Goal: Check status: Check status

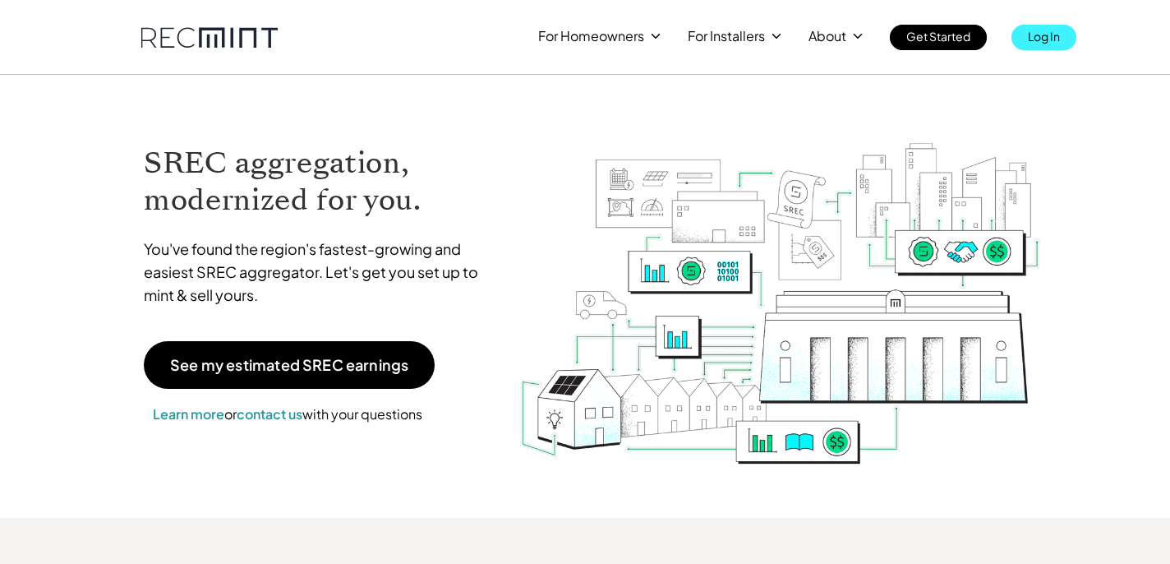
click at [1049, 34] on p "Log In" at bounding box center [1044, 36] width 32 height 23
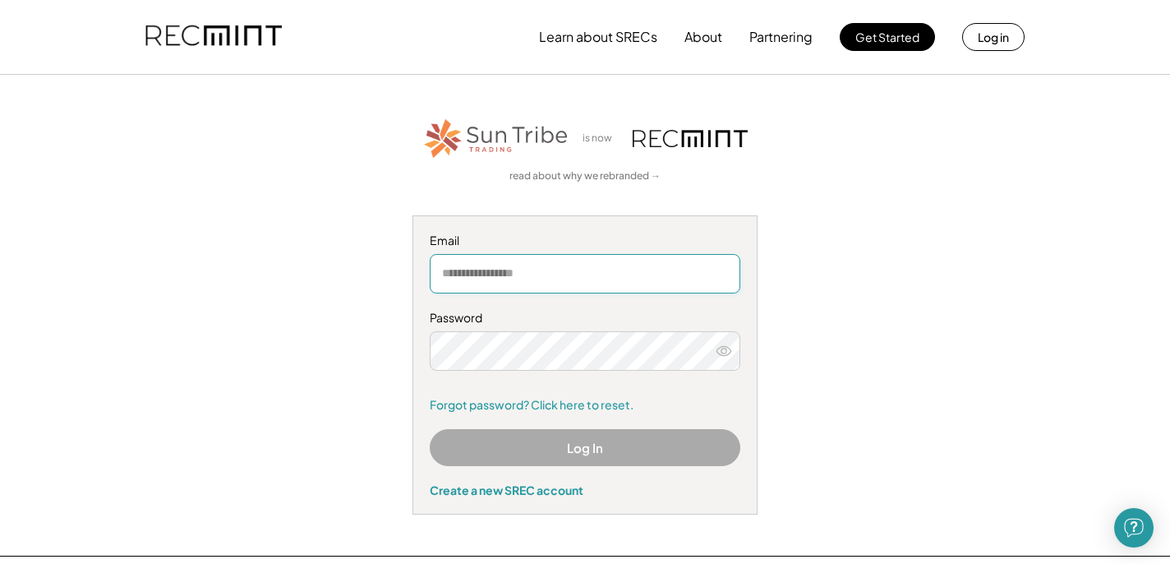
click at [506, 274] on input "email" at bounding box center [585, 273] width 311 height 39
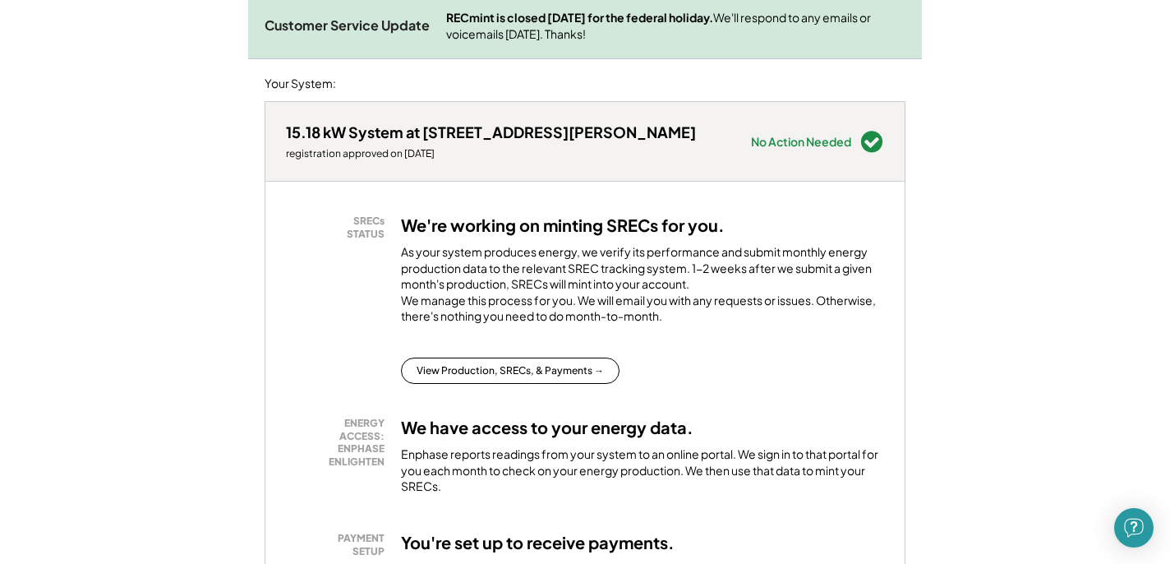
scroll to position [262, 0]
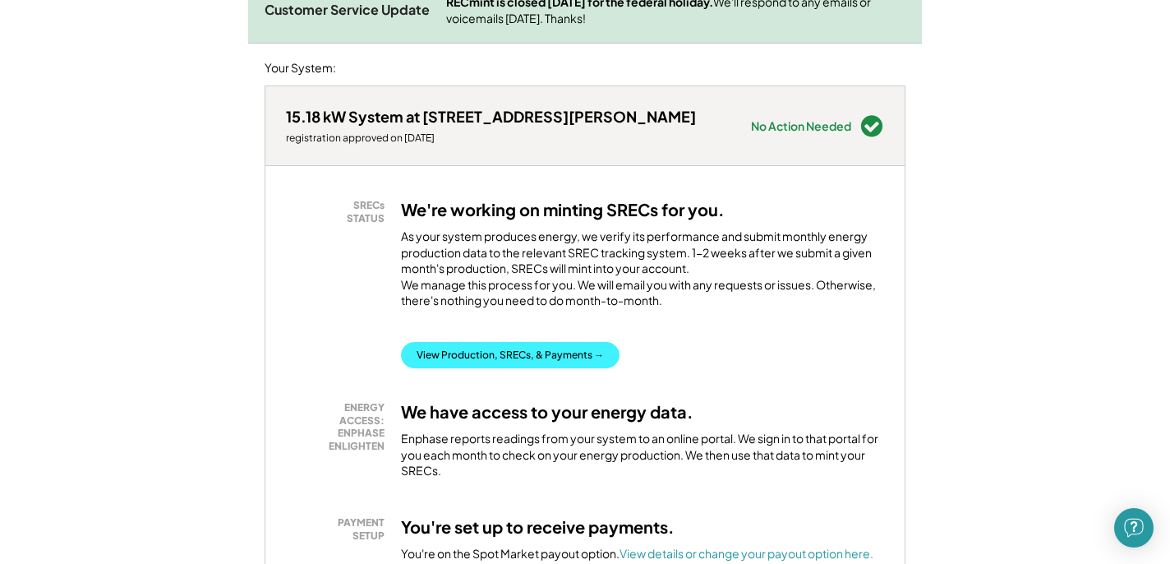
click at [475, 367] on button "View Production, SRECs, & Payments →" at bounding box center [510, 355] width 219 height 26
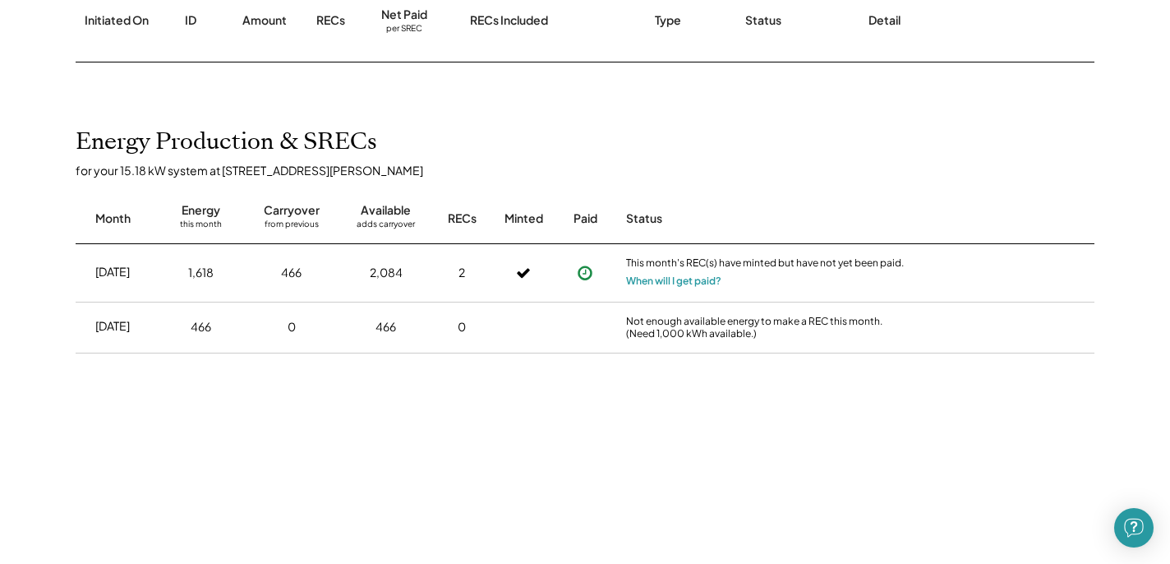
scroll to position [284, 0]
click at [699, 279] on button "When will I get paid?" at bounding box center [673, 279] width 95 height 16
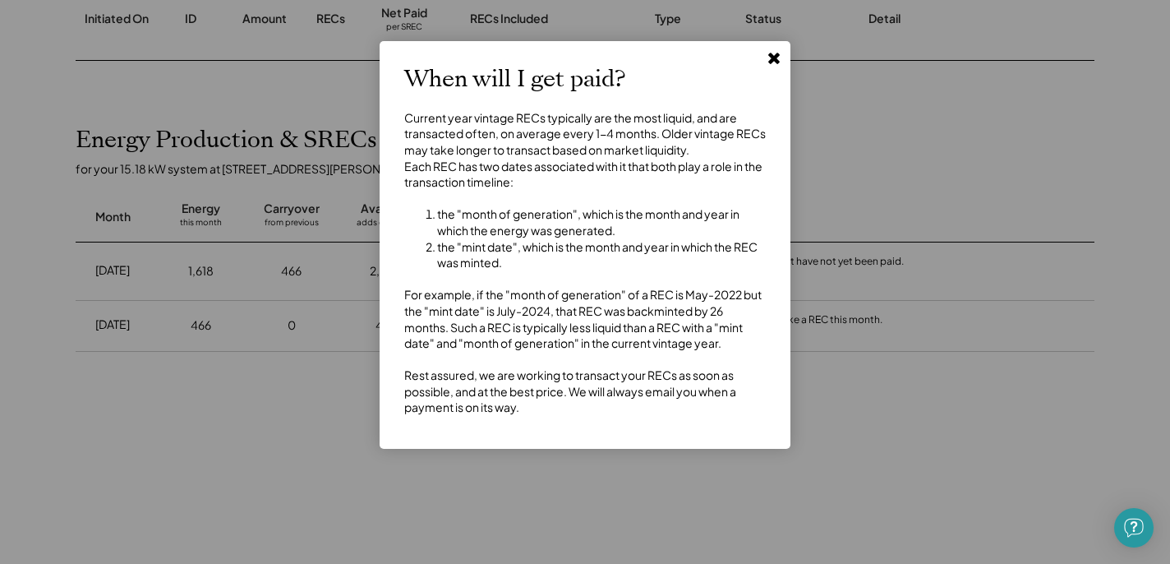
click at [772, 61] on use at bounding box center [774, 59] width 12 height 12
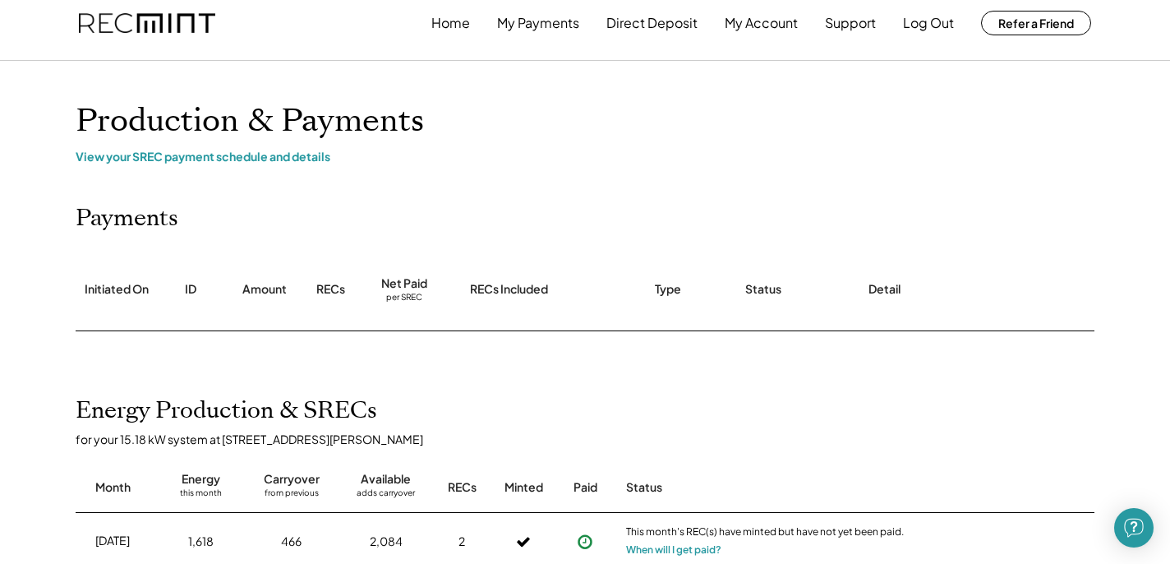
scroll to position [0, 0]
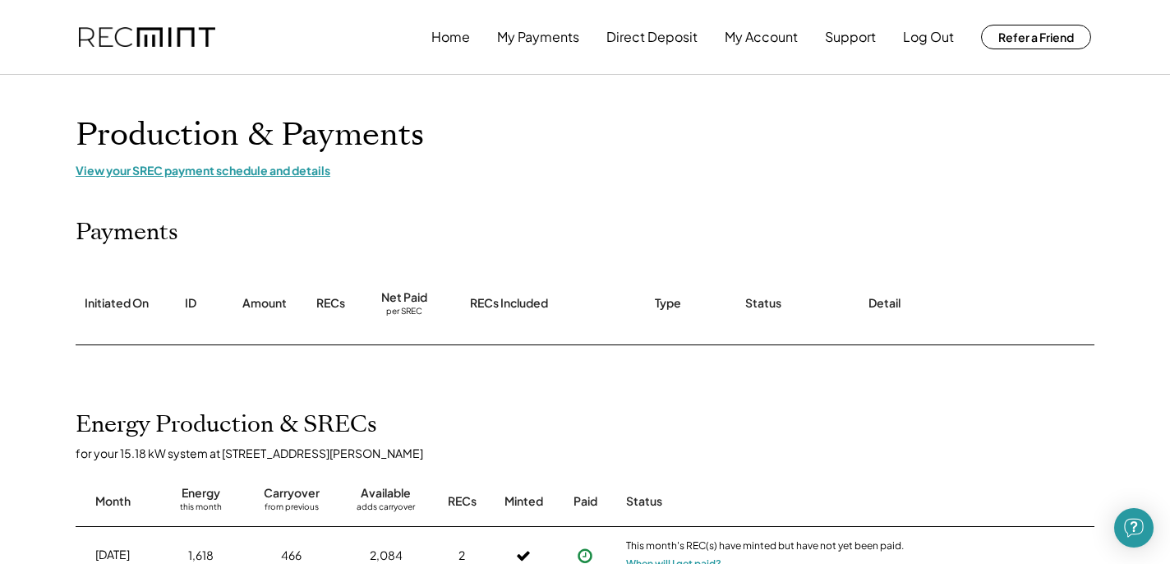
click at [228, 176] on div "View your SREC payment schedule and details" at bounding box center [585, 170] width 1019 height 15
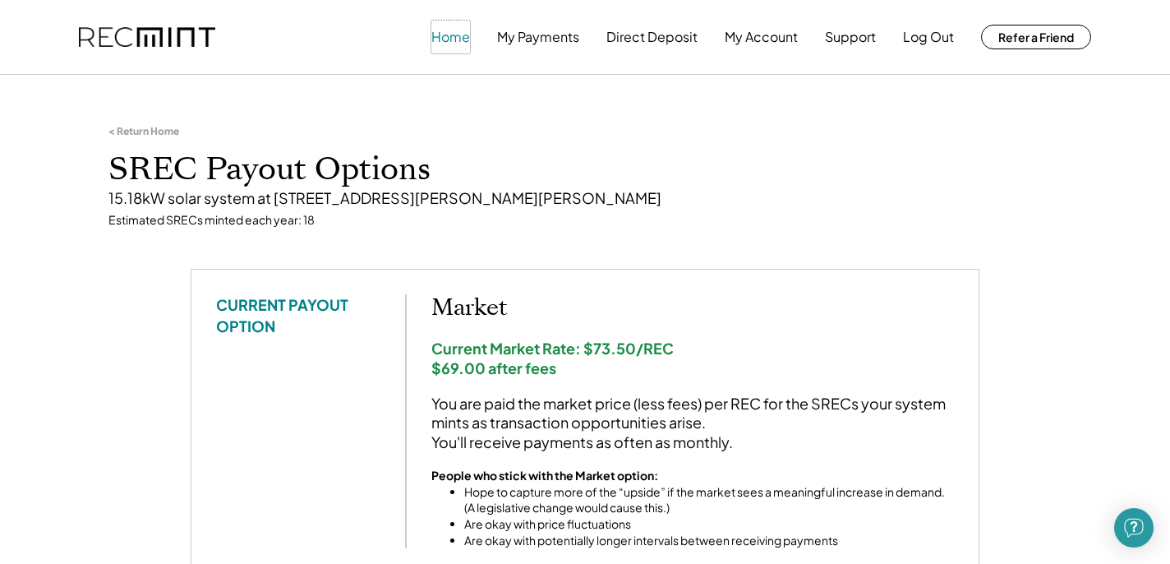
click at [459, 39] on button "Home" at bounding box center [450, 37] width 39 height 33
